Goal: Check status: Check status

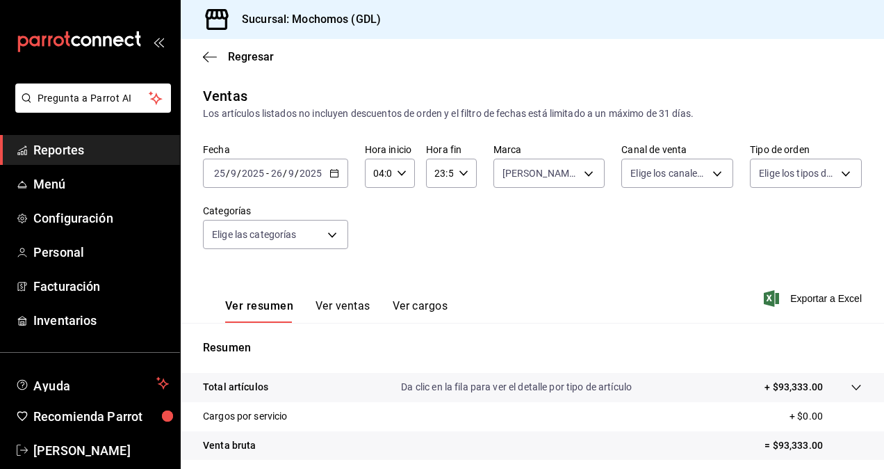
scroll to position [197, 0]
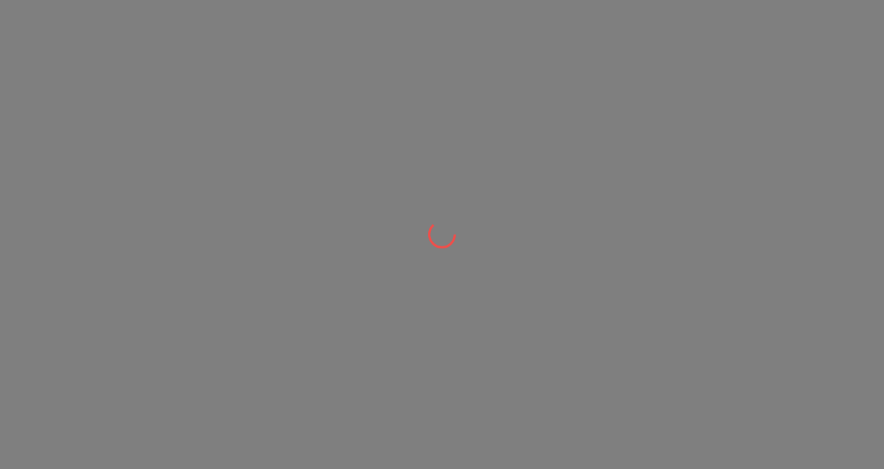
click at [424, 195] on div at bounding box center [442, 234] width 884 height 469
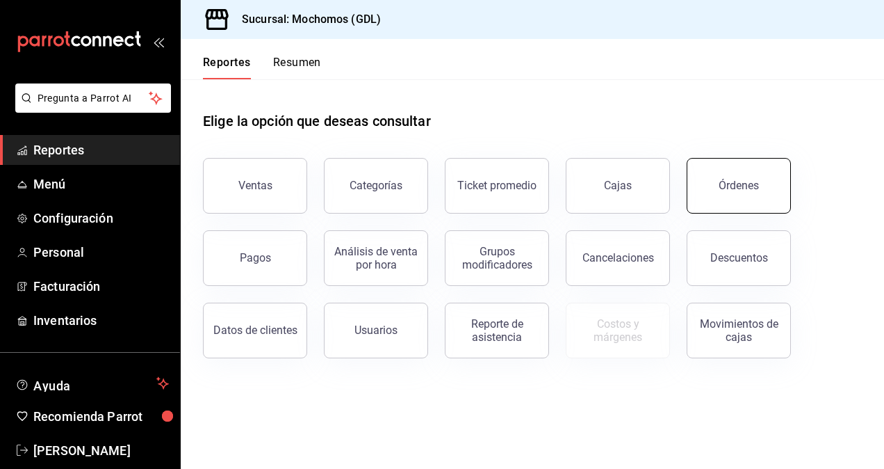
click at [706, 184] on button "Órdenes" at bounding box center [739, 186] width 104 height 56
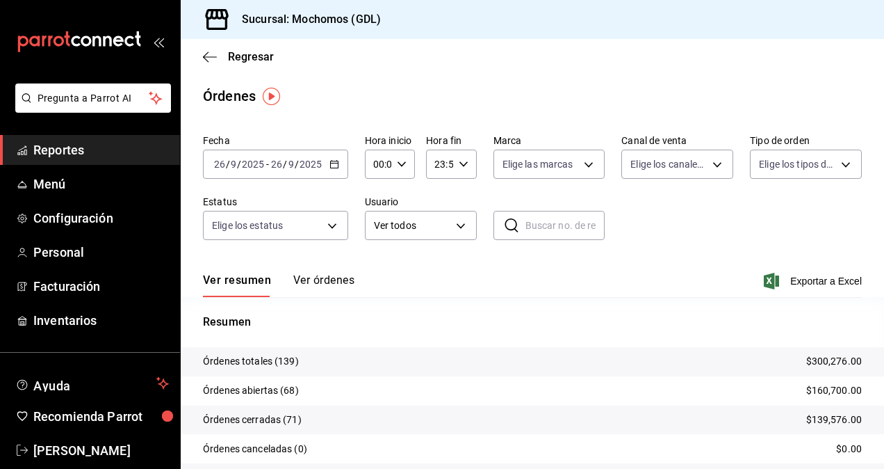
click at [284, 172] on div "2025-09-26 26 / 9 / 2025 - 2025-09-26 26 / 9 / 2025" at bounding box center [275, 163] width 145 height 29
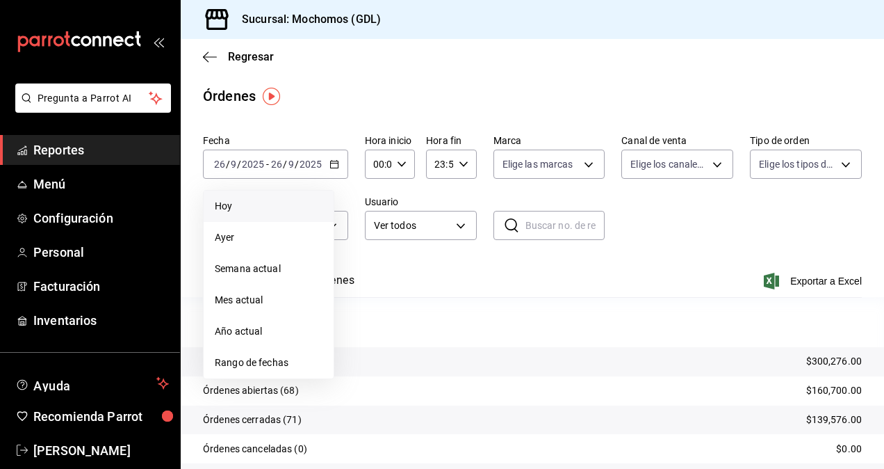
click at [243, 216] on li "Hoy" at bounding box center [269, 206] width 130 height 31
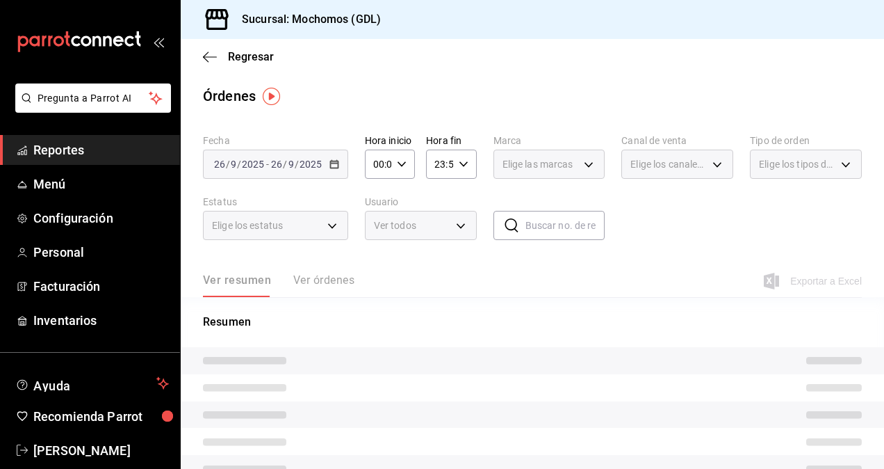
click at [391, 164] on div "00:00 Hora inicio" at bounding box center [390, 163] width 50 height 29
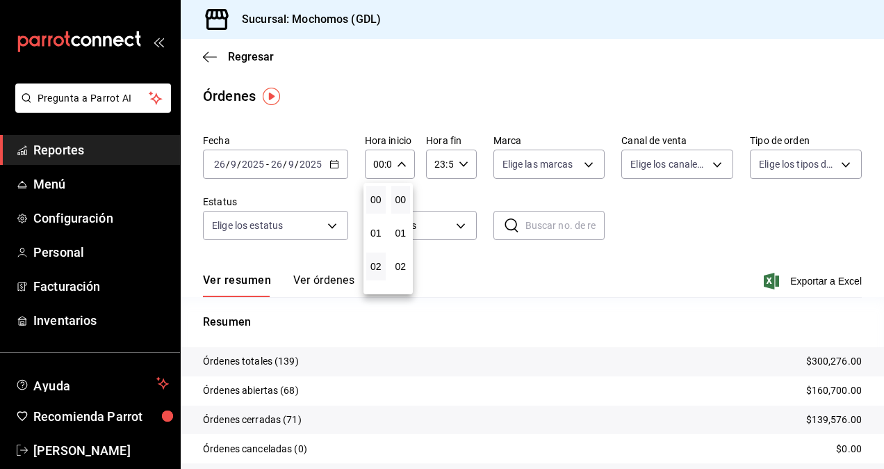
click at [377, 277] on button "02" at bounding box center [375, 266] width 19 height 28
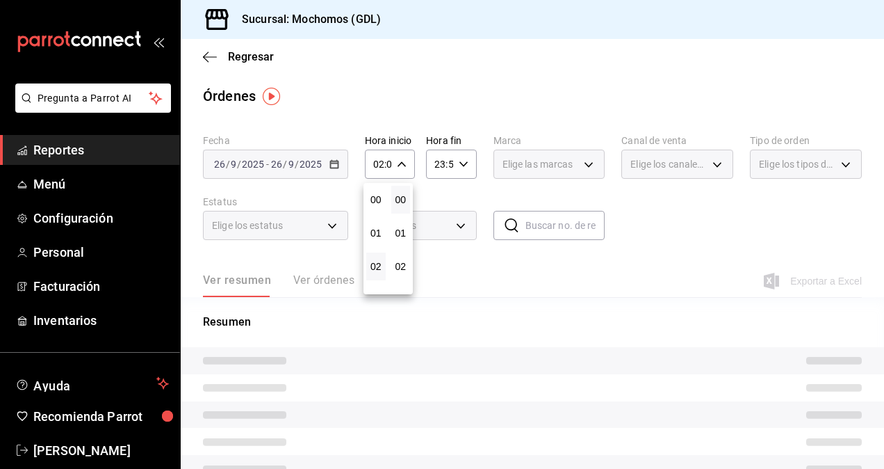
click at [395, 156] on div at bounding box center [442, 234] width 884 height 469
click at [395, 156] on div "02:00 Hora inicio" at bounding box center [390, 163] width 50 height 29
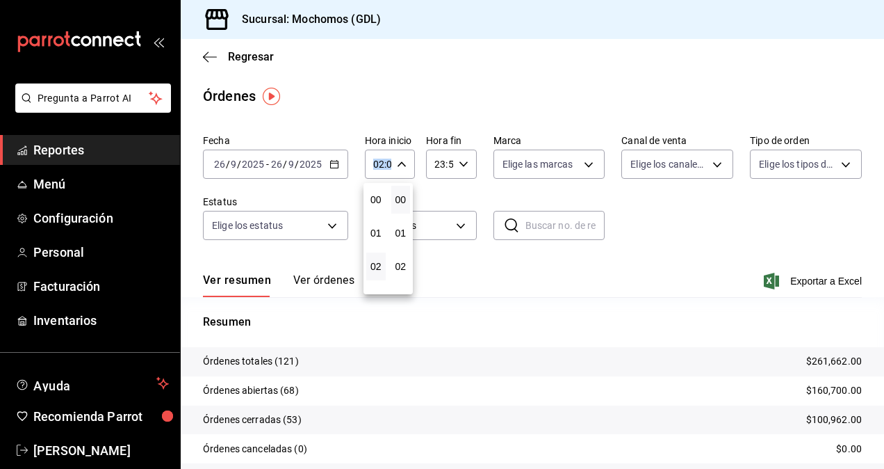
scroll to position [67, 0]
drag, startPoint x: 395, startPoint y: 156, endPoint x: 377, endPoint y: 261, distance: 107.2
click at [377, 261] on span "04" at bounding box center [376, 266] width 3 height 11
type input "04:00"
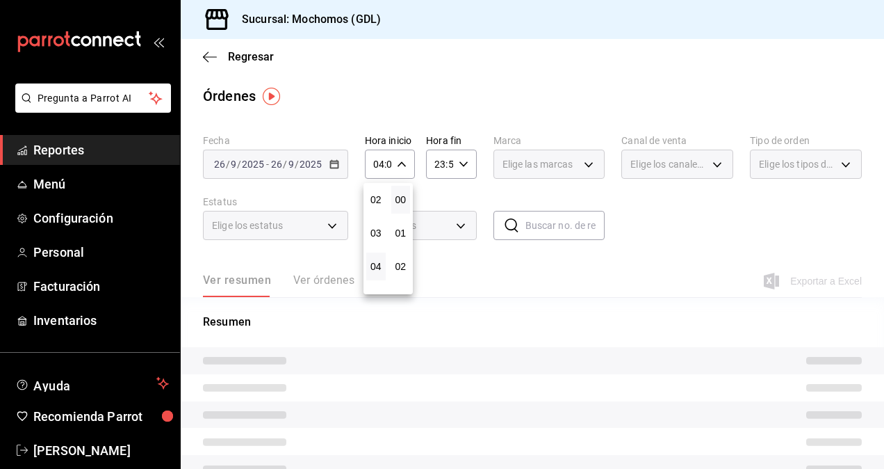
click at [444, 199] on div at bounding box center [442, 234] width 884 height 469
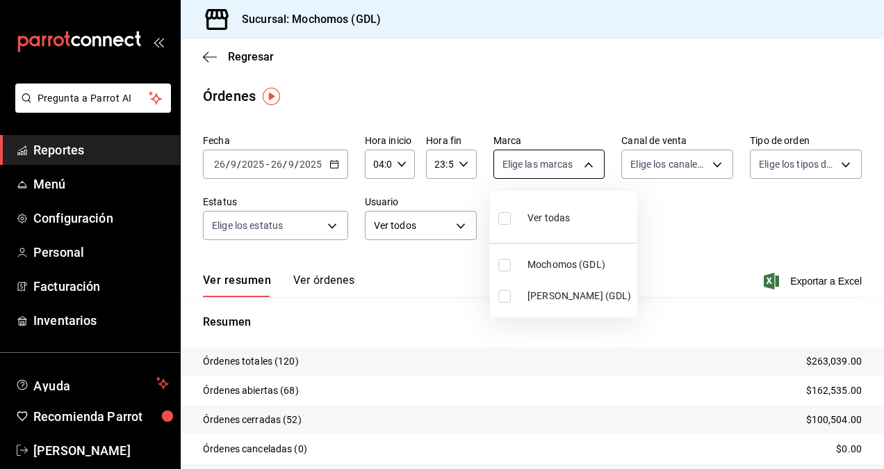
click at [576, 159] on body "Pregunta a Parrot AI Reportes Menú Configuración Personal Facturación Inventari…" at bounding box center [442, 234] width 884 height 469
click at [503, 296] on input "checkbox" at bounding box center [505, 296] width 13 height 13
checkbox input "true"
type input "9cac9703-0c5a-4d8b-addd-5b6b571d65b9"
click at [706, 226] on div at bounding box center [442, 234] width 884 height 469
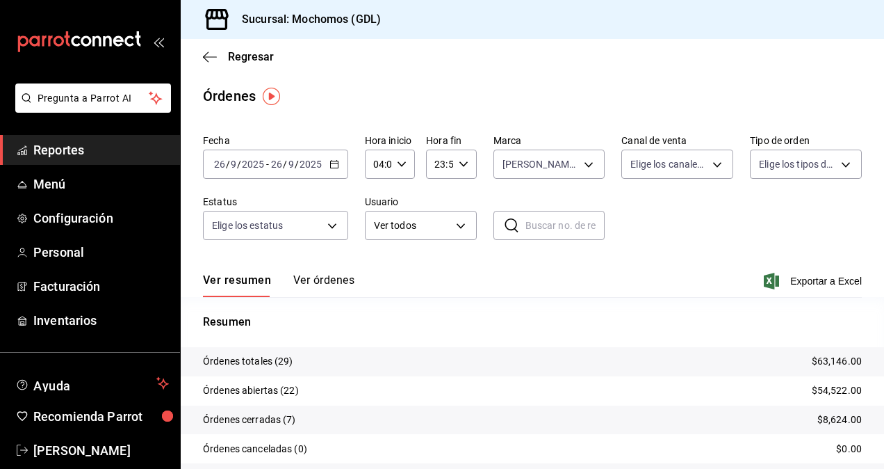
click at [819, 368] on p "$63,146.00" at bounding box center [837, 361] width 50 height 15
